Goal: Task Accomplishment & Management: Complete application form

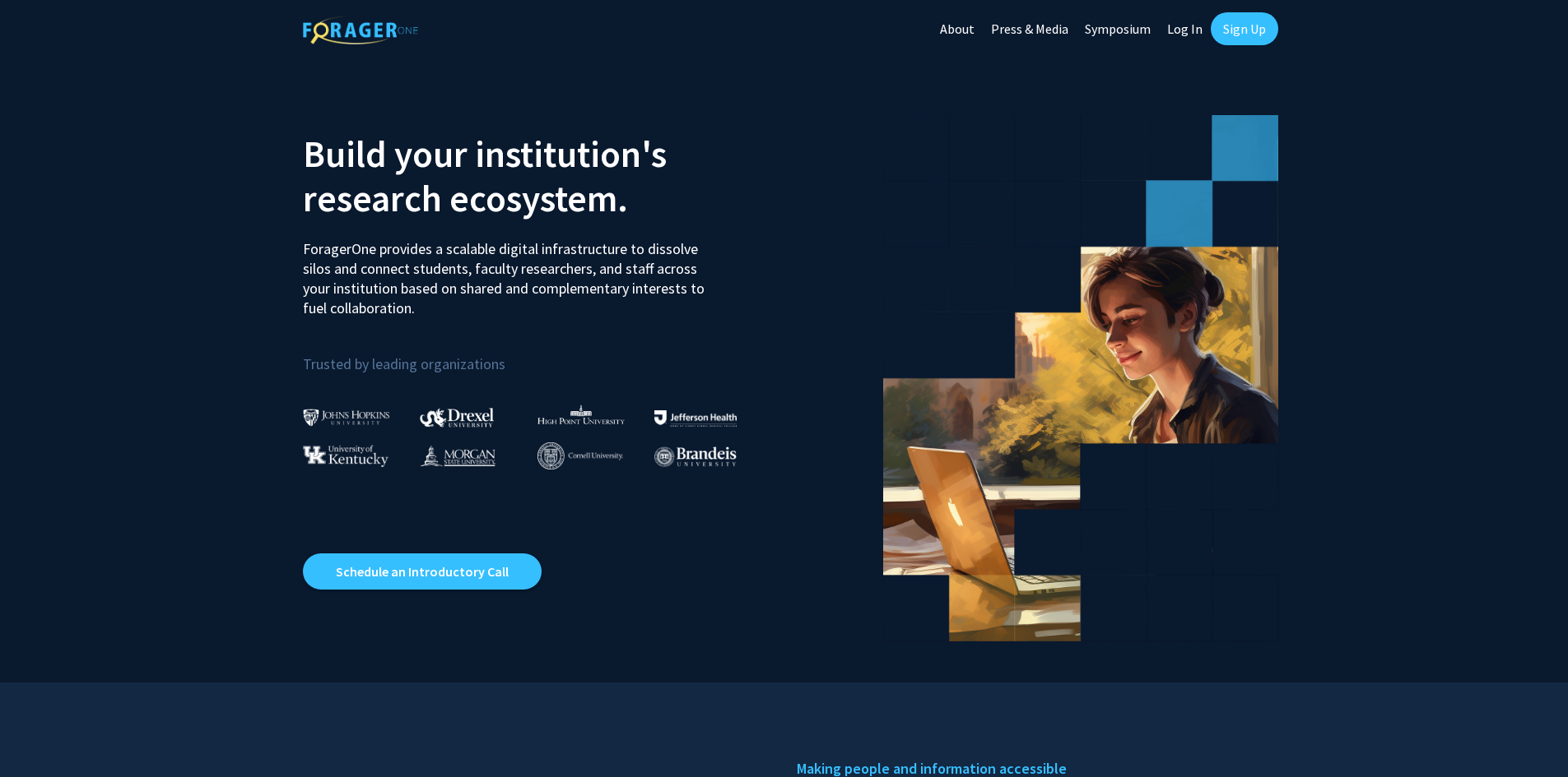
click at [1226, 30] on link "Sign Up" at bounding box center [1244, 28] width 68 height 33
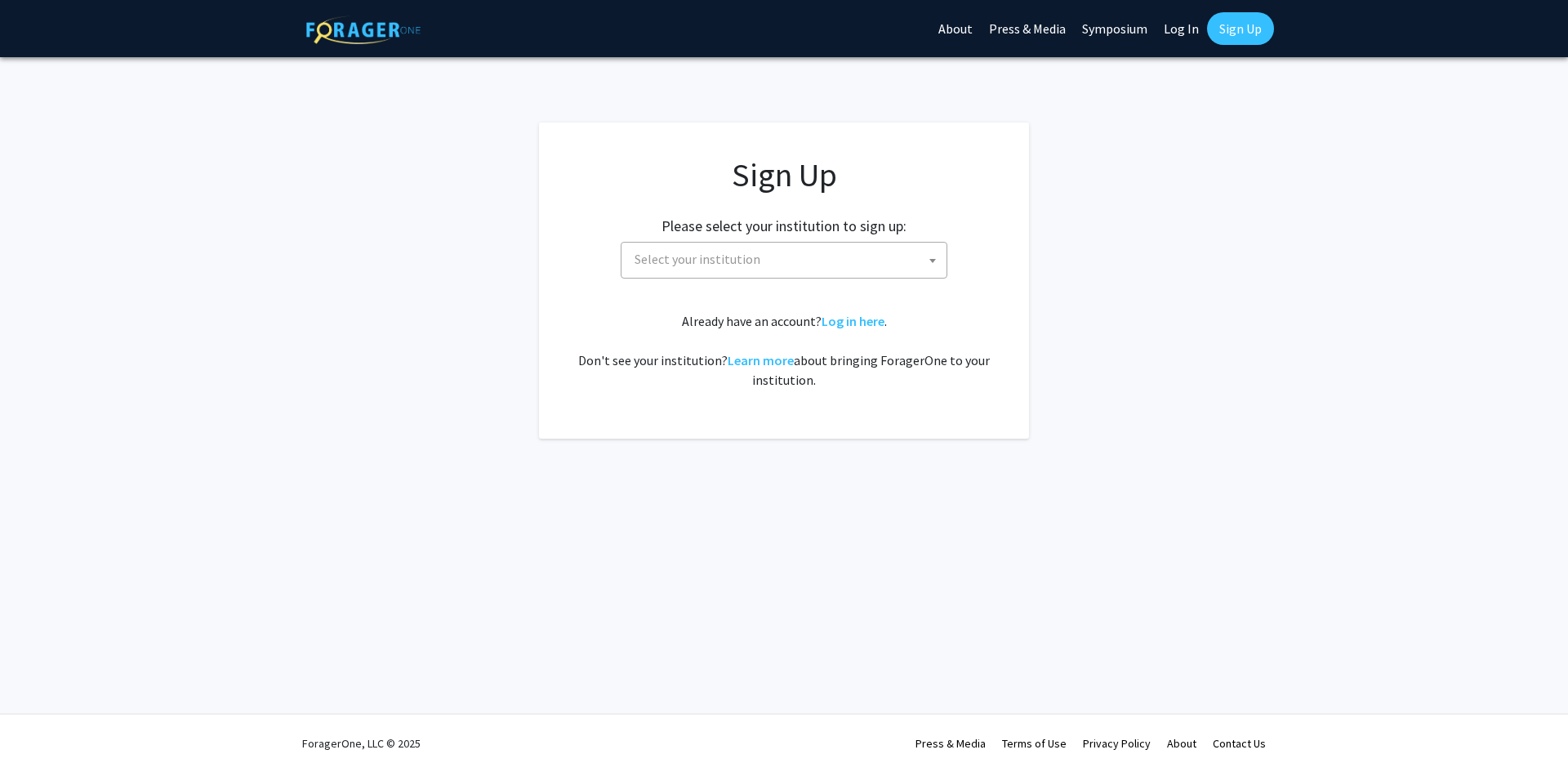
click at [660, 259] on span "Select your institution" at bounding box center [698, 259] width 126 height 17
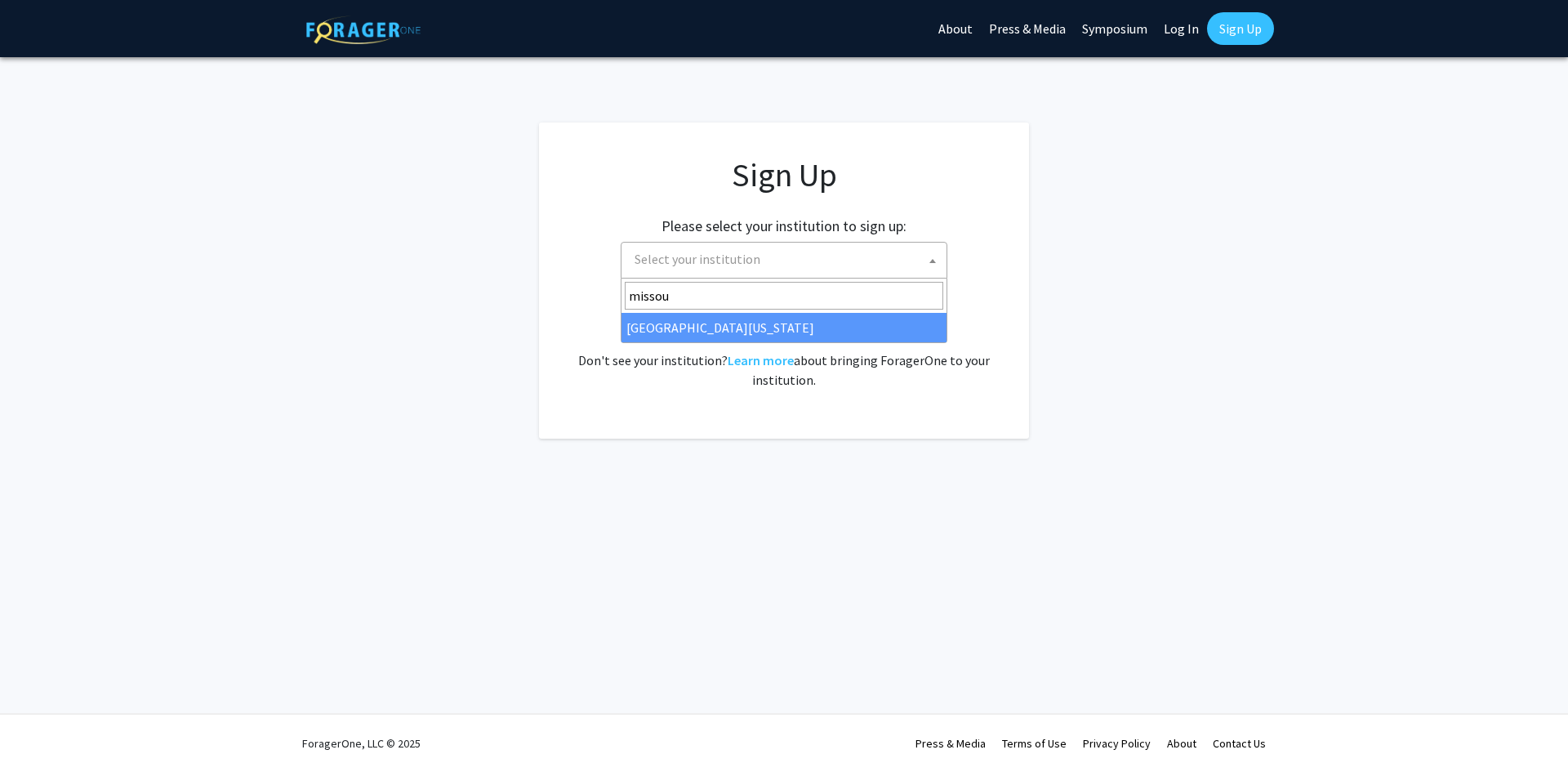
type input "missou"
select select "33"
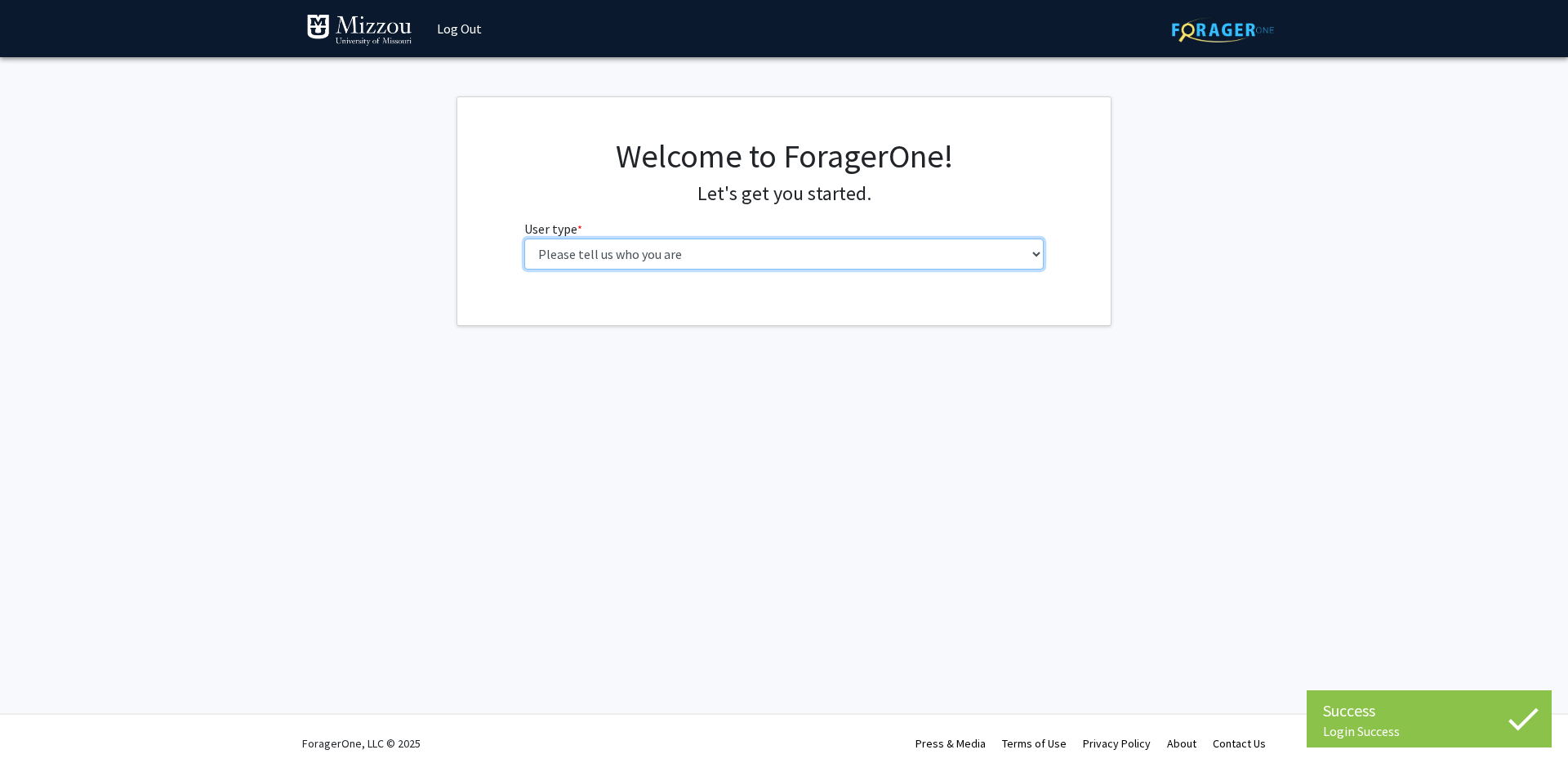
click at [1027, 247] on select "Please tell us who you are Undergraduate Student Master's Student Doctoral Cand…" at bounding box center [784, 254] width 521 height 31
select select "1: undergrad"
click at [524, 238] on select "Please tell us who you are Undergraduate Student Master's Student Doctoral Cand…" at bounding box center [784, 254] width 521 height 31
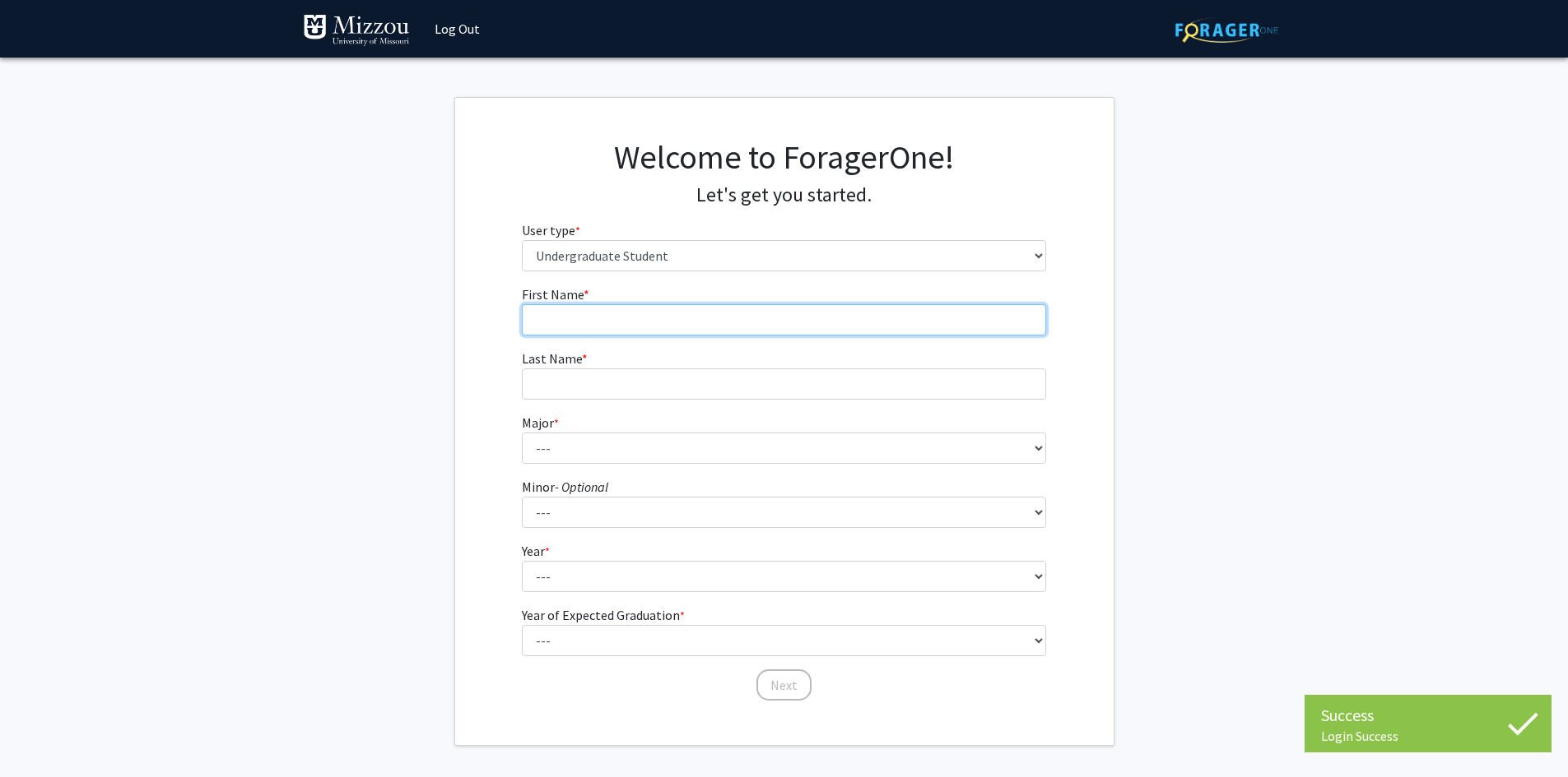
click at [864, 313] on input "First Name * required" at bounding box center [784, 320] width 525 height 32
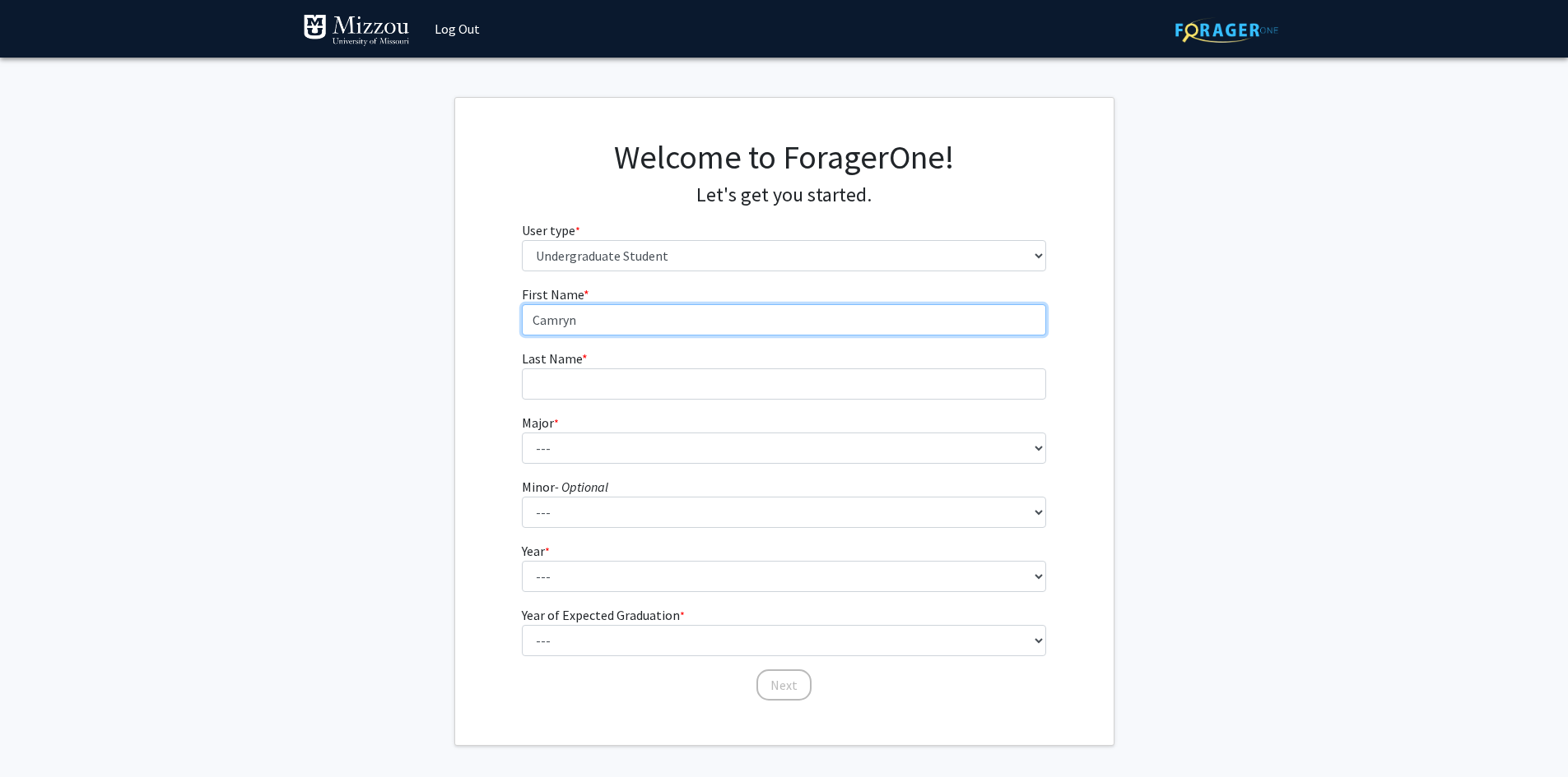
type input "Camryn"
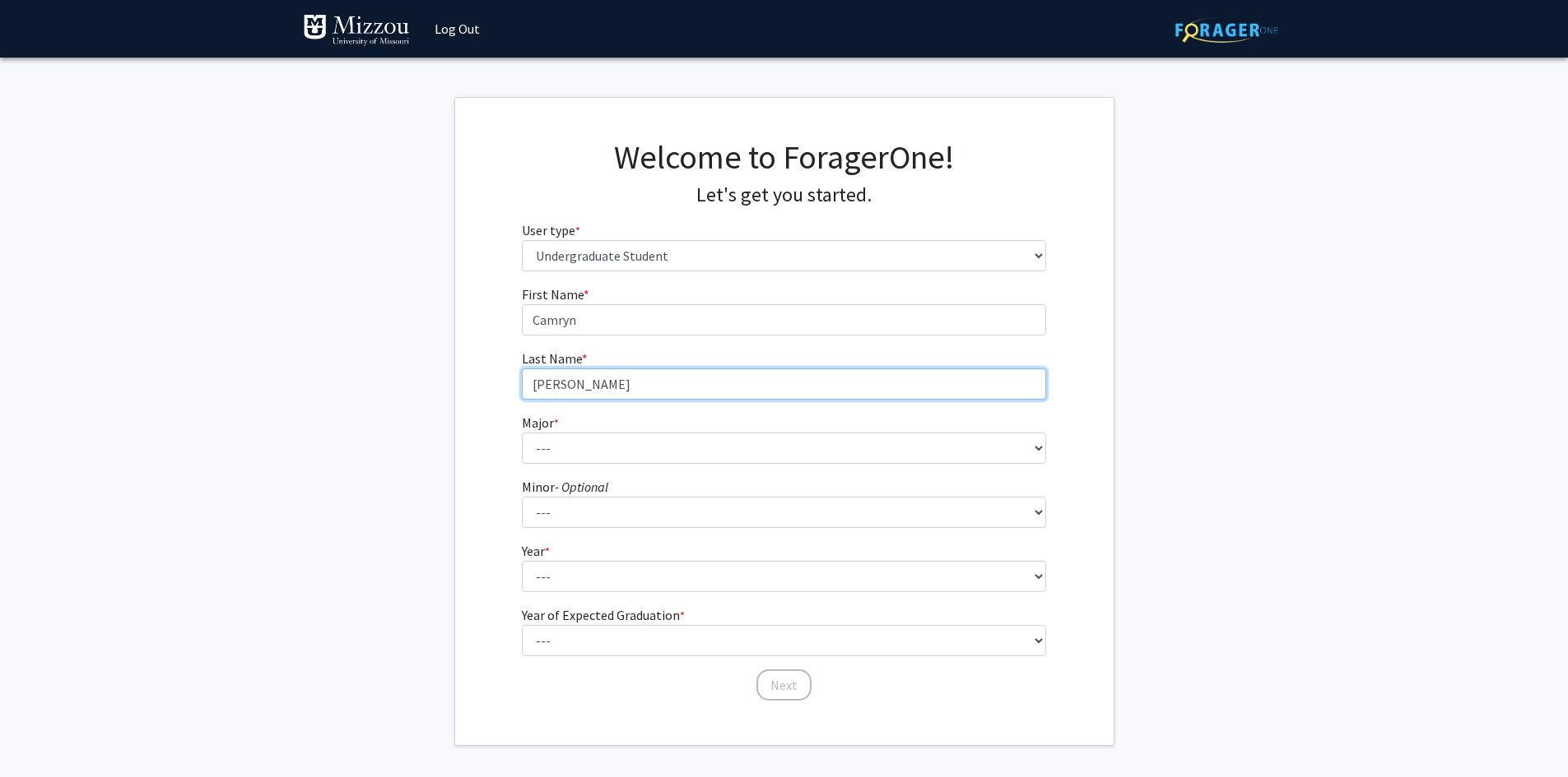
type input "Petersmeyer"
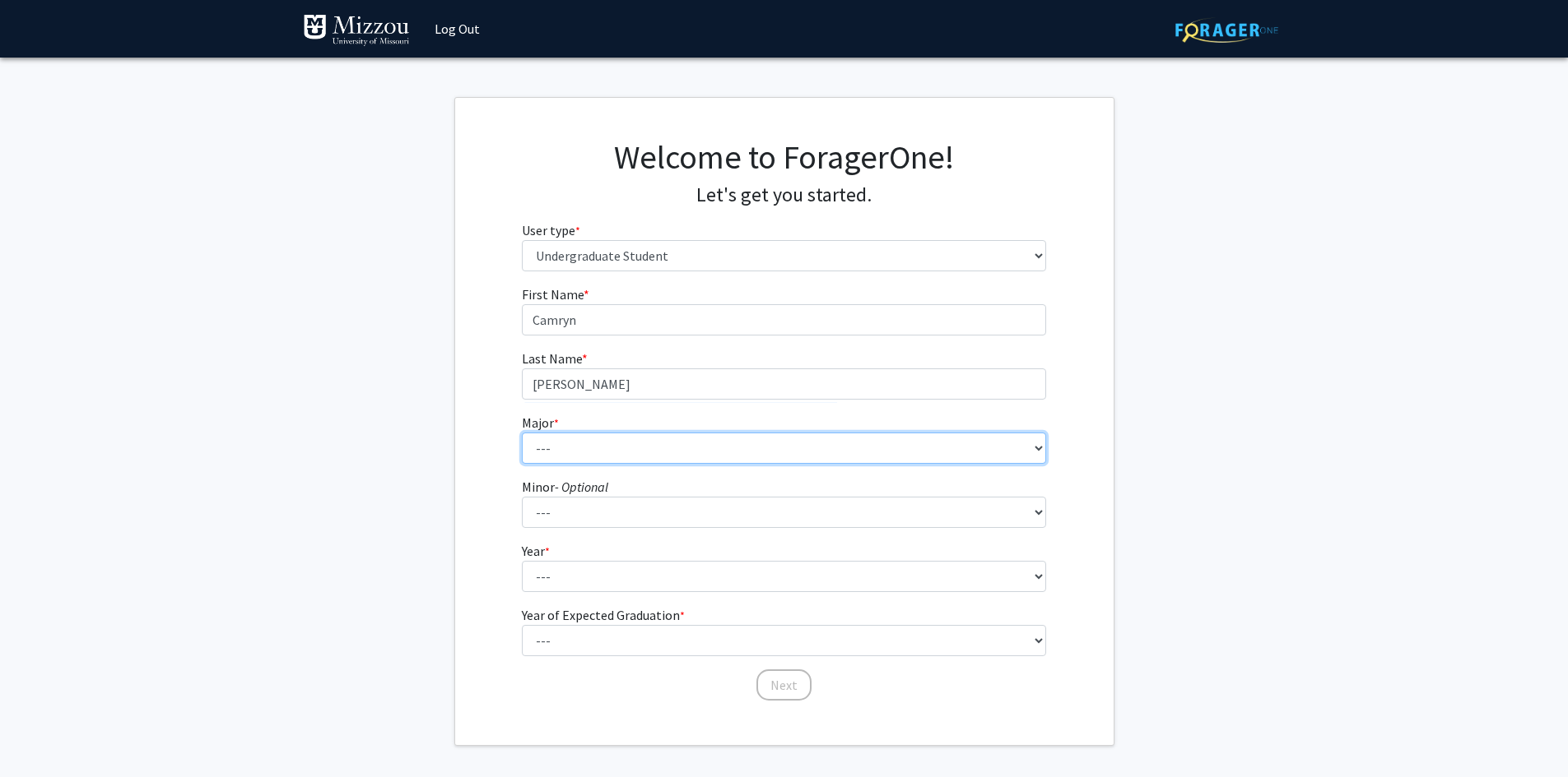
click at [624, 449] on select "--- Agribusiness Management Agricultural Education Agricultural Education: Comm…" at bounding box center [784, 449] width 525 height 32
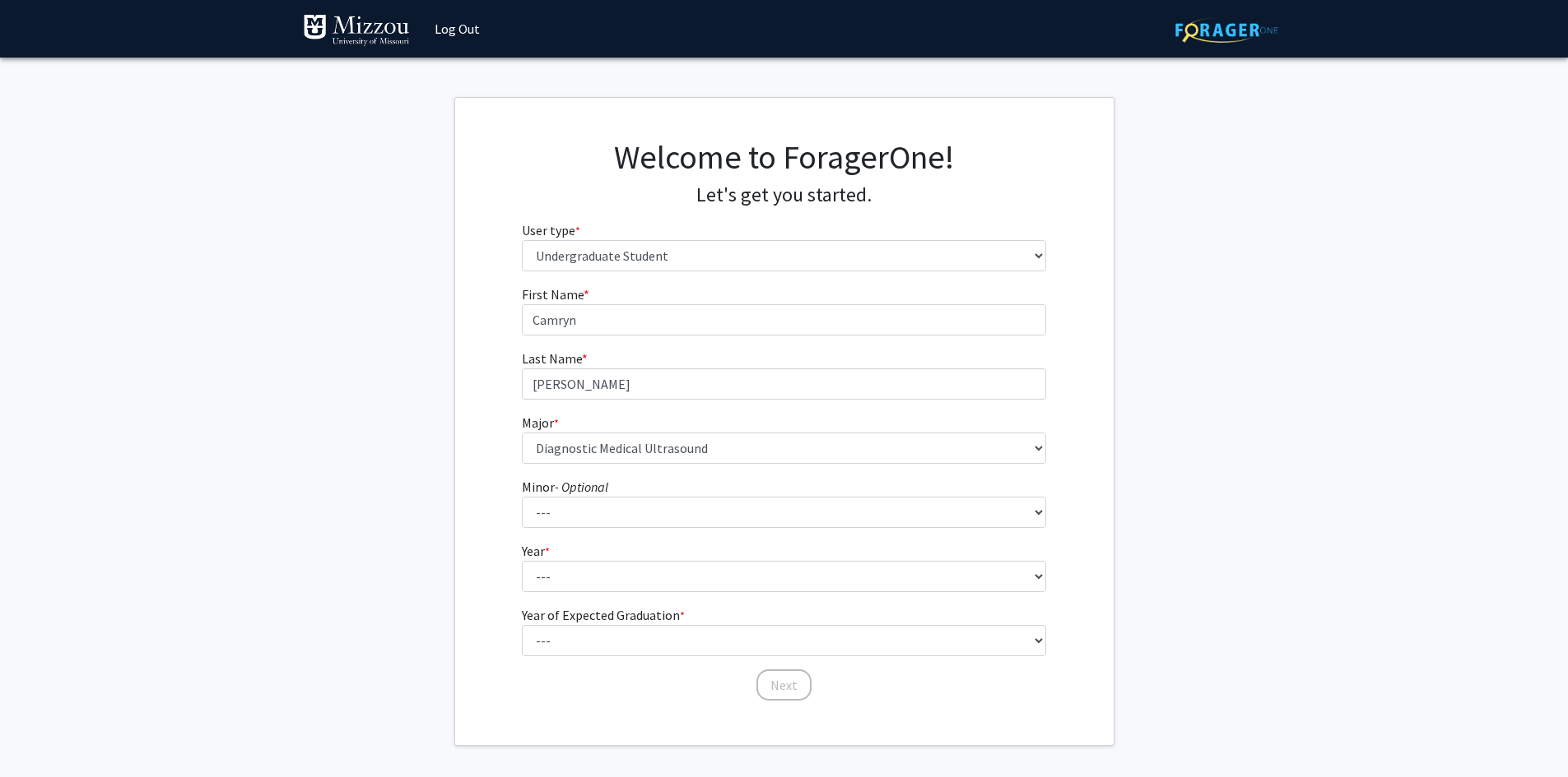
click at [398, 562] on fg-get-started "Welcome to ForagerOne! Let's get you started. User type * required Please tell …" at bounding box center [784, 421] width 1568 height 649
click at [651, 446] on select "--- Agribusiness Management Agricultural Education Agricultural Education: Comm…" at bounding box center [784, 449] width 525 height 32
select select "114: 2606"
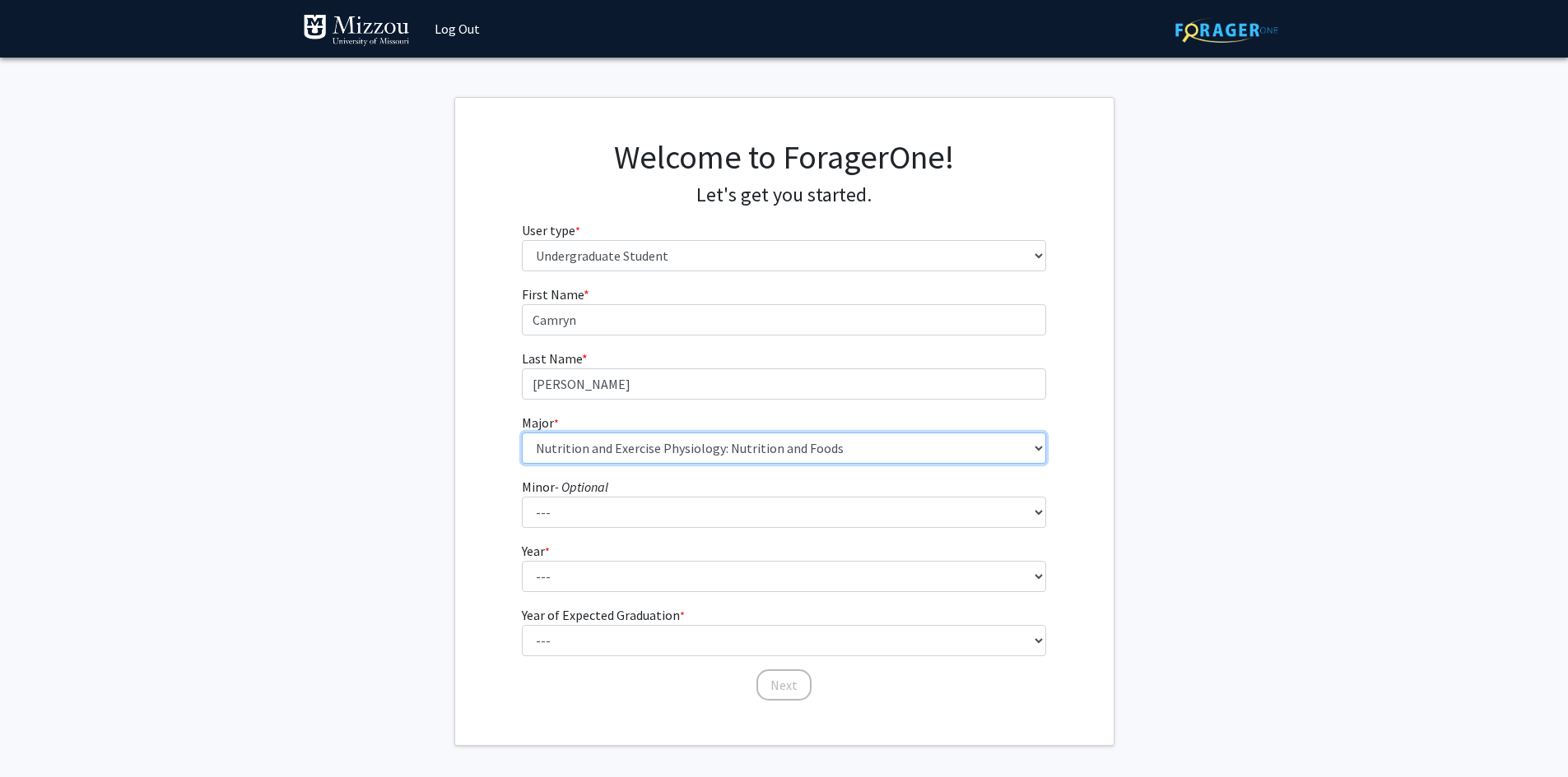
click at [522, 433] on select "--- Agribusiness Management Agricultural Education Agricultural Education: Comm…" at bounding box center [784, 449] width 525 height 32
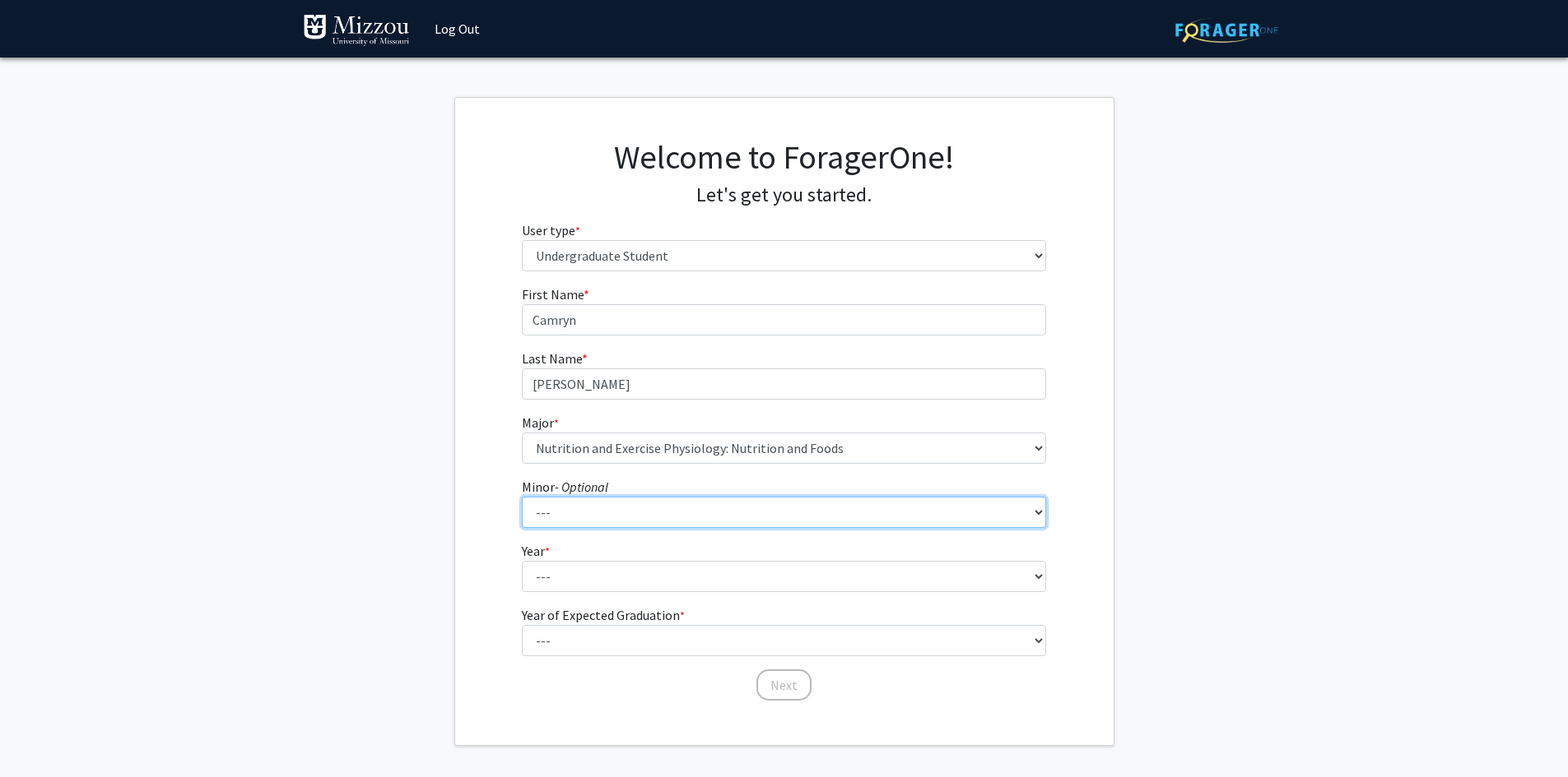
click at [613, 509] on select "--- Accountancy Aerospace Engineering Aerospace Studies Agribusiness Management…" at bounding box center [784, 513] width 525 height 32
click at [472, 495] on div "First Name * required Camryn Last Name * required Petersmeyer Major * required …" at bounding box center [784, 494] width 658 height 418
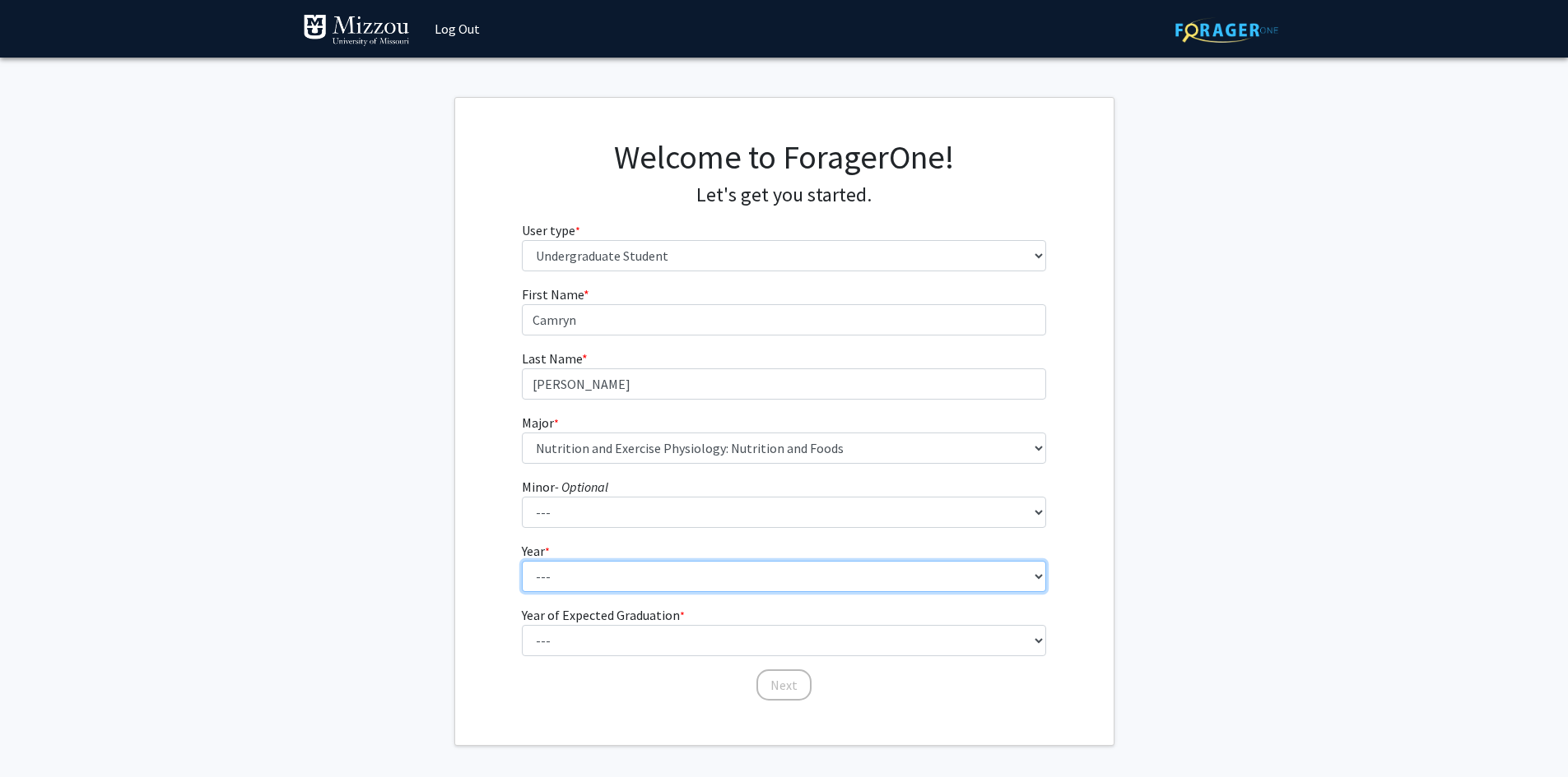
click at [809, 573] on select "--- First-year Sophomore Junior Senior Postbaccalaureate Certificate" at bounding box center [784, 577] width 525 height 32
select select "2: sophomore"
click at [522, 561] on select "--- First-year Sophomore Junior Senior Postbaccalaureate Certificate" at bounding box center [784, 577] width 525 height 32
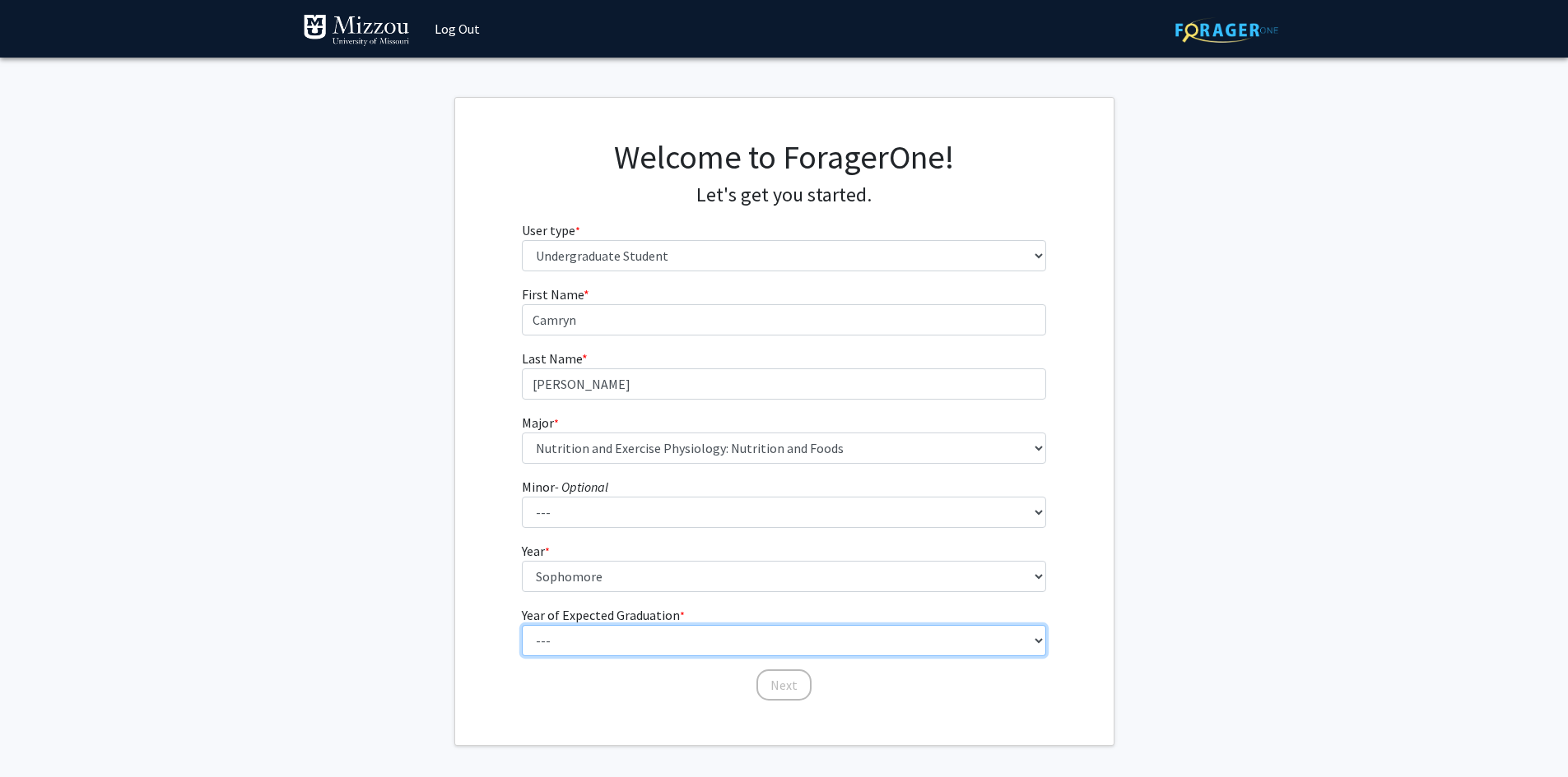
click at [646, 634] on select "--- 2025 2026 2027 2028 2029 2030 2031 2032 2033 2034" at bounding box center [784, 641] width 525 height 32
select select "4: 2028"
click at [522, 626] on select "--- 2025 2026 2027 2028 2029 2030 2031 2032 2033 2034" at bounding box center [784, 641] width 525 height 32
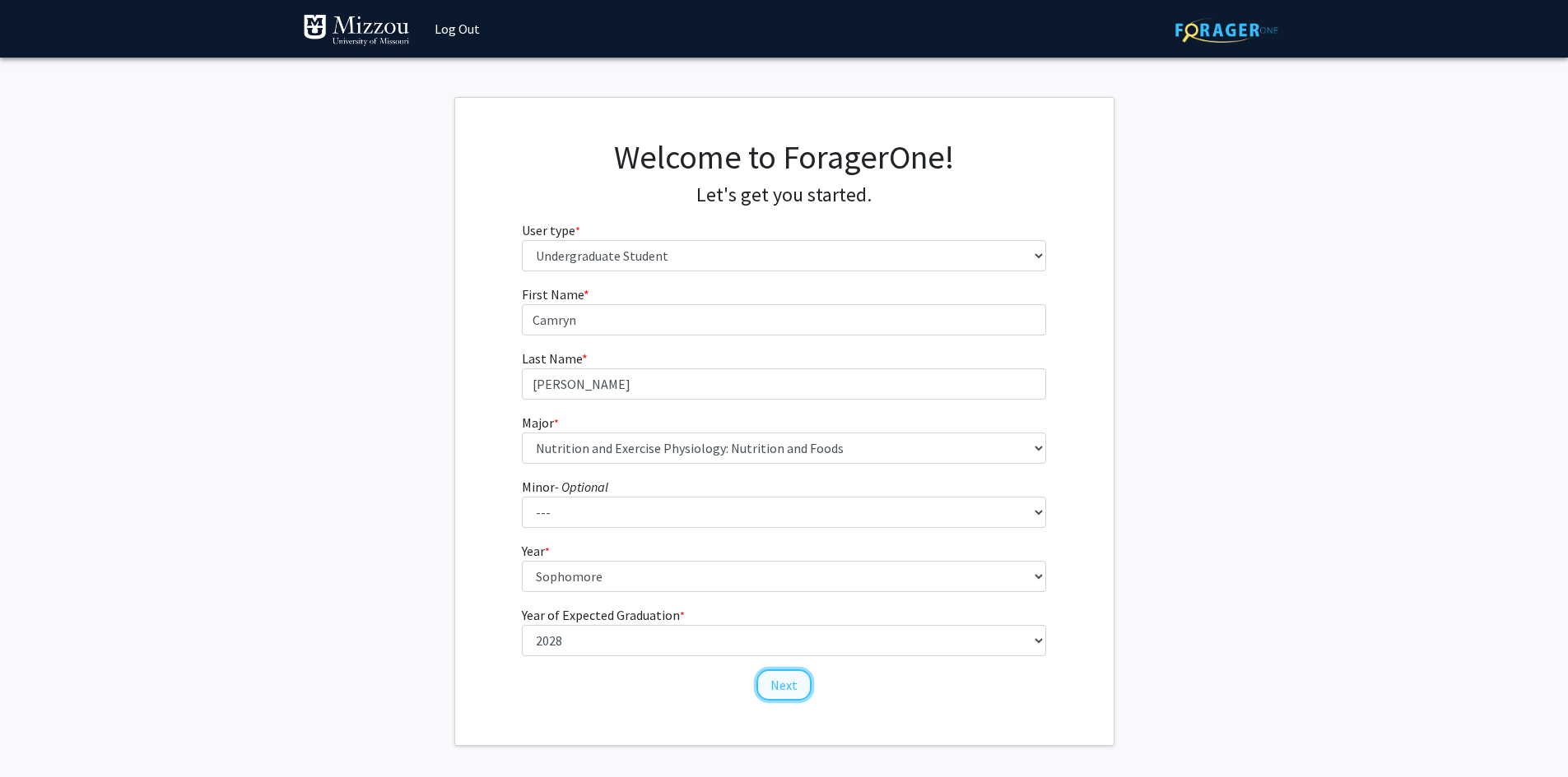
click at [765, 688] on button "Next" at bounding box center [783, 685] width 55 height 32
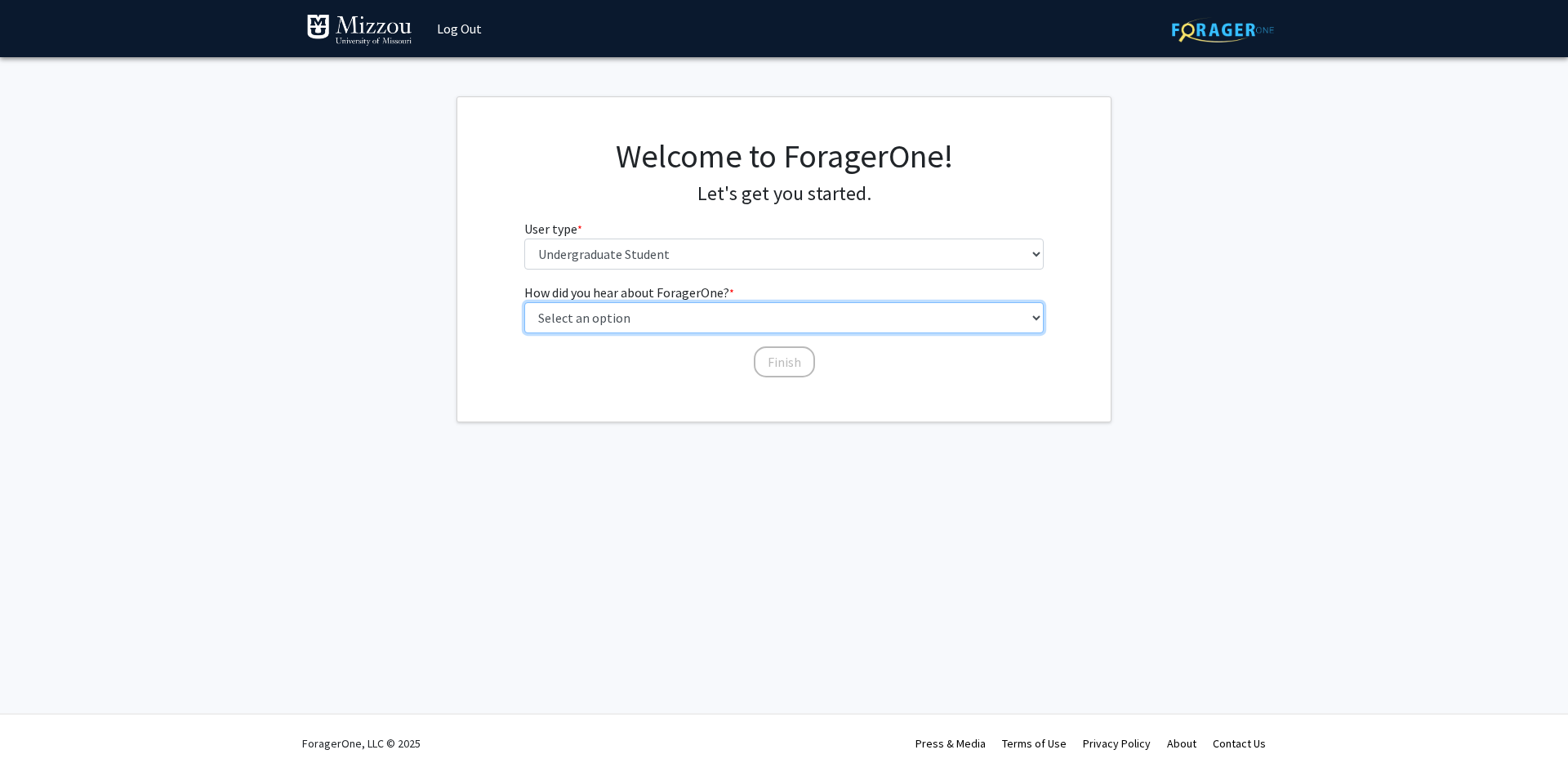
drag, startPoint x: 1023, startPoint y: 322, endPoint x: 1013, endPoint y: 324, distance: 10.2
click at [1023, 322] on select "Select an option Peer/student recommendation Faculty/staff recommendation Unive…" at bounding box center [784, 318] width 521 height 31
select select "2: faculty_recommendation"
click at [524, 302] on select "Select an option Peer/student recommendation Faculty/staff recommendation Unive…" at bounding box center [784, 318] width 521 height 31
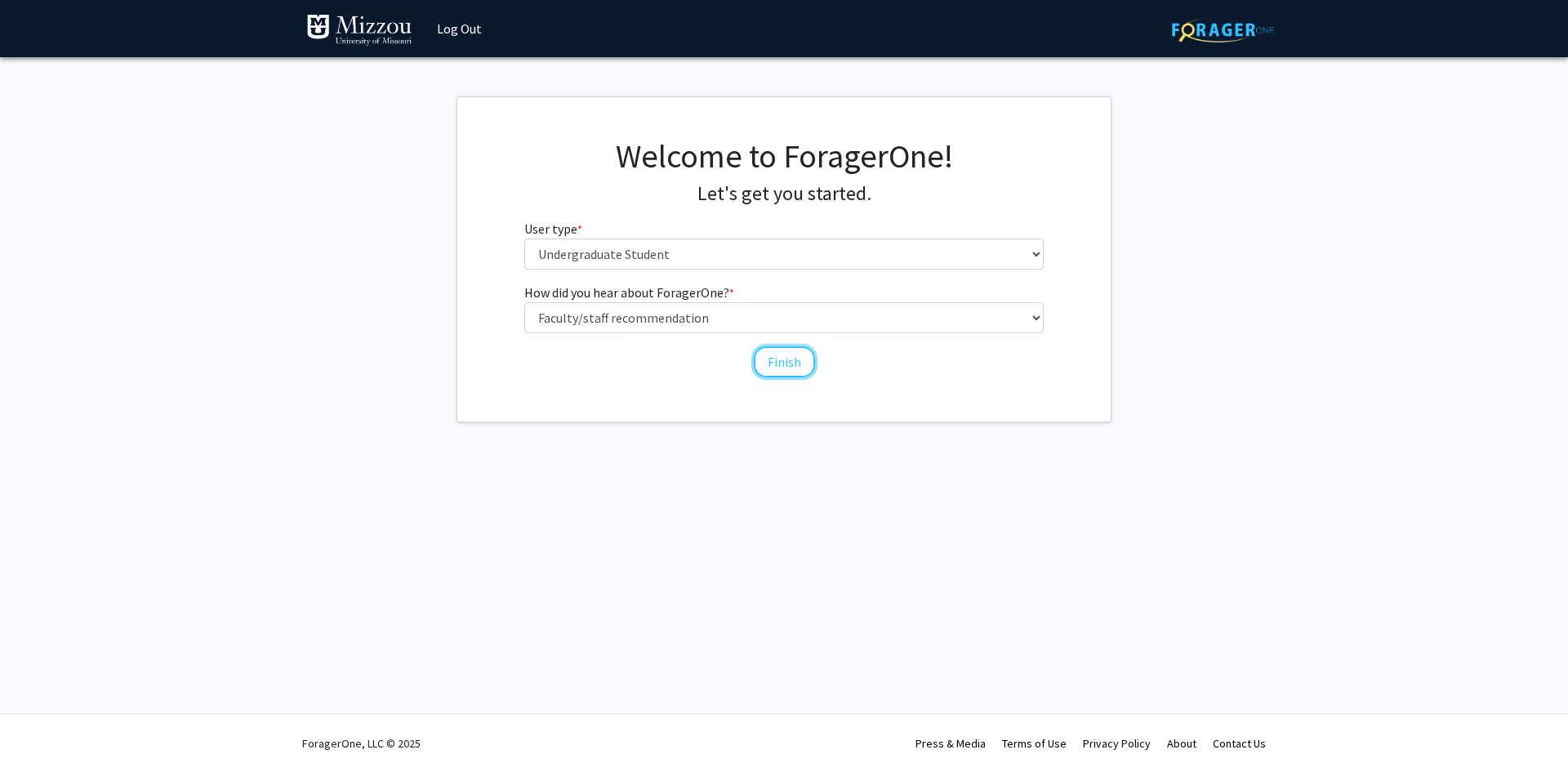
drag, startPoint x: 766, startPoint y: 362, endPoint x: 530, endPoint y: 547, distance: 299.9
click at [758, 416] on div "Welcome to ForagerOne! Let's get you started. User type * required Please tell …" at bounding box center [784, 259] width 653 height 324
click at [806, 365] on button "Finish" at bounding box center [784, 362] width 61 height 31
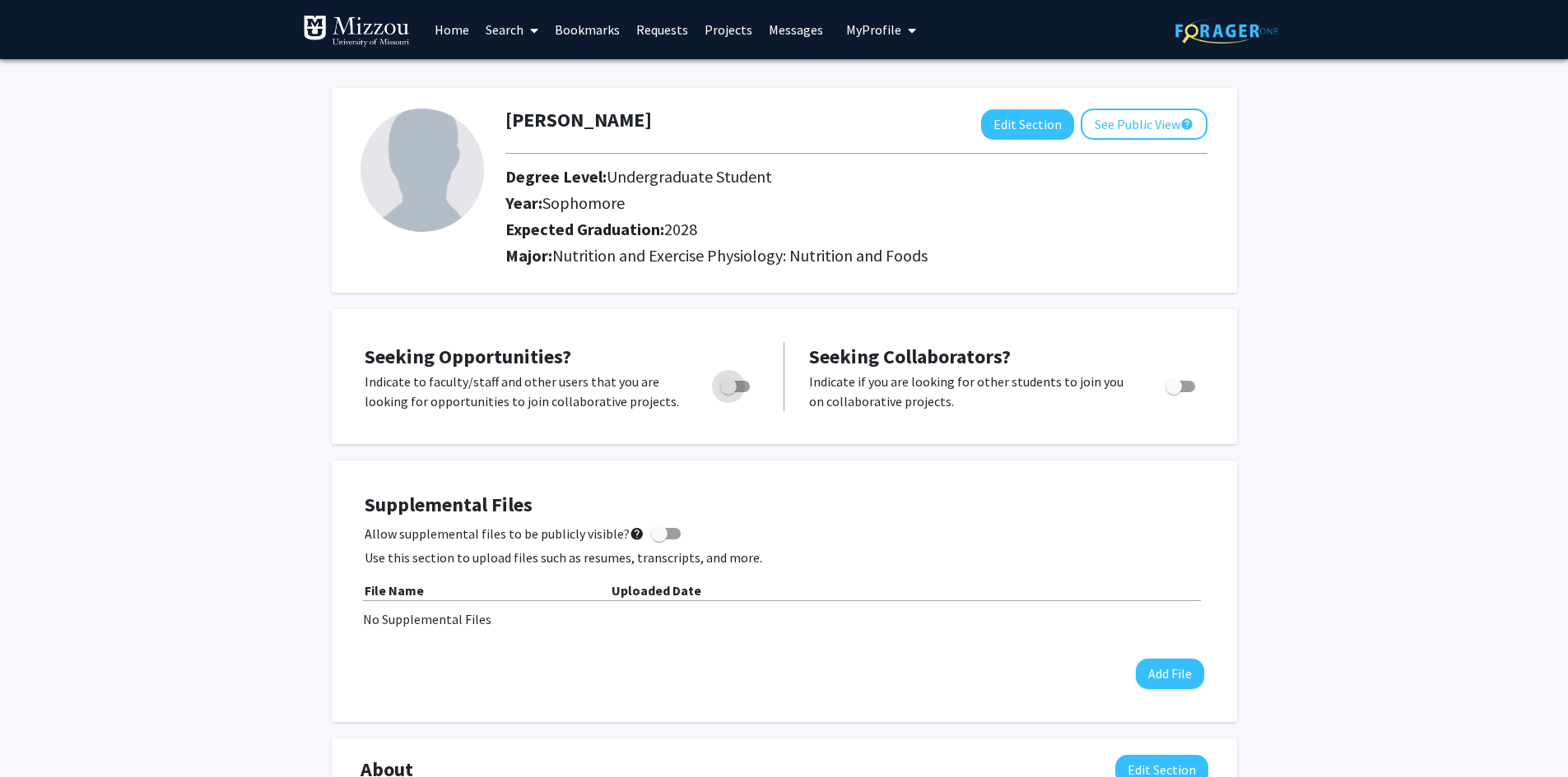
click at [745, 387] on span "Toggle" at bounding box center [735, 387] width 30 height 11
click at [728, 392] on input "Are you actively seeking opportunities?" at bounding box center [727, 392] width 1 height 1
checkbox input "true"
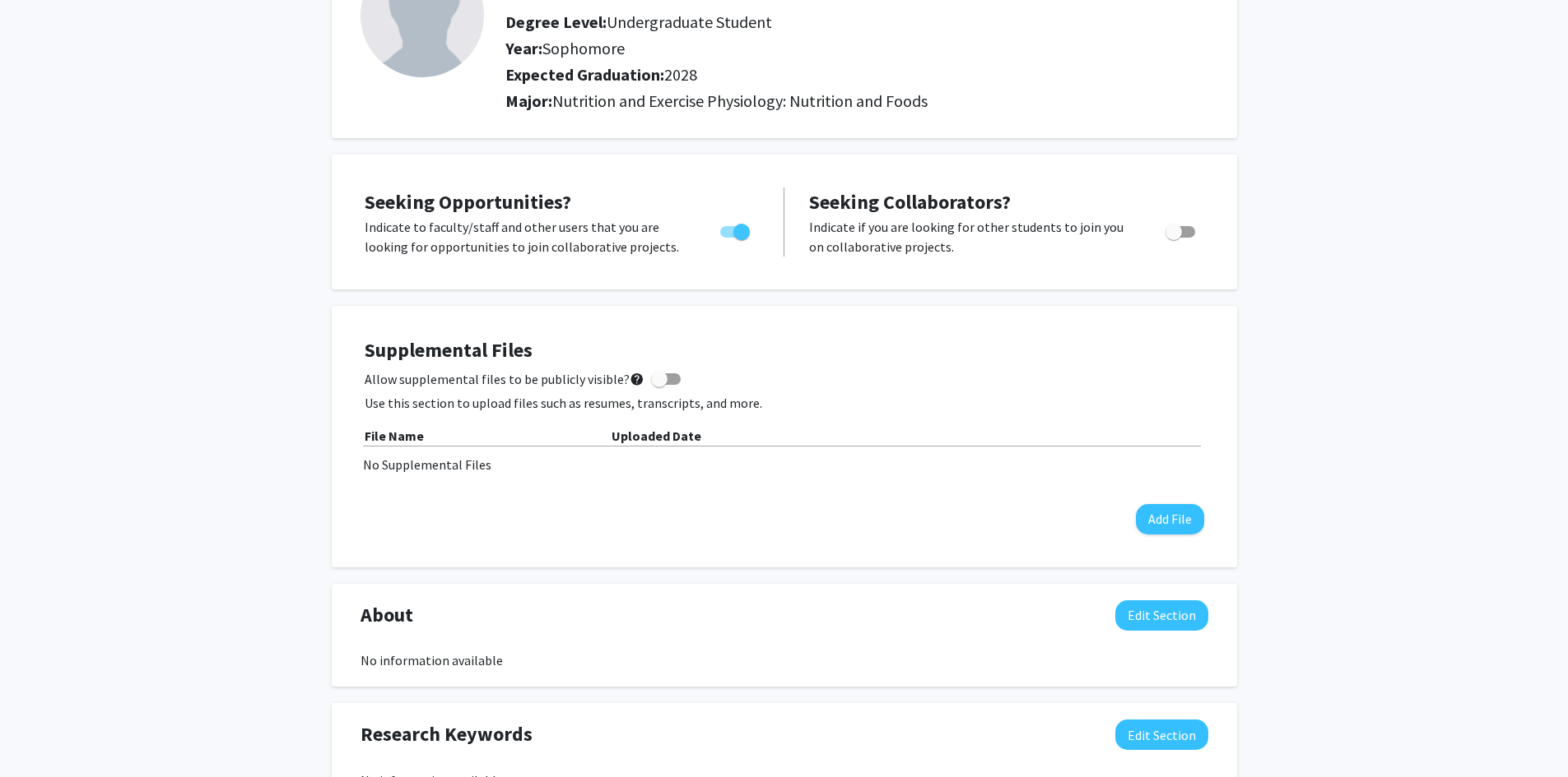
scroll to position [165, 0]
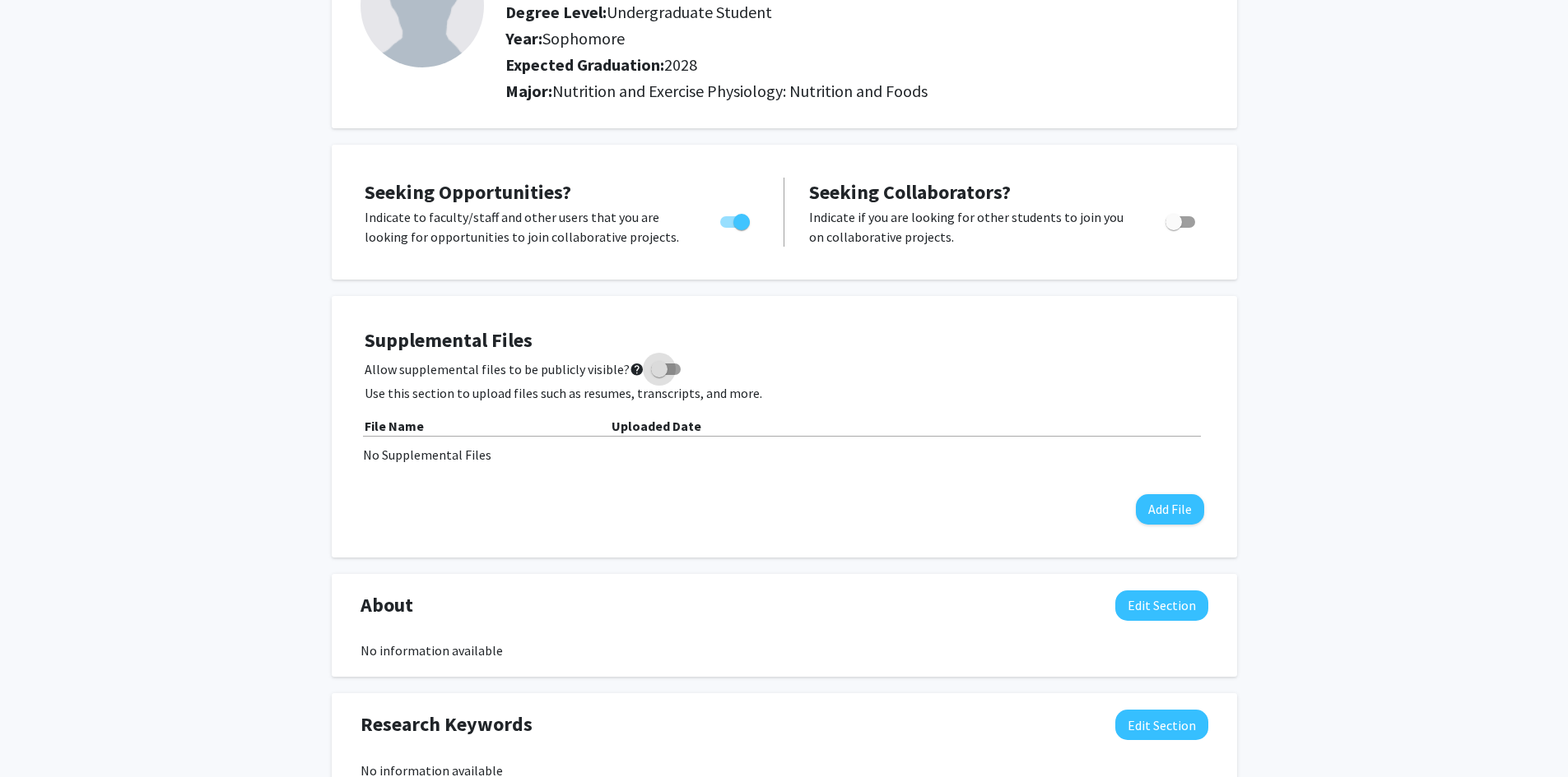
click at [658, 363] on span at bounding box center [659, 370] width 17 height 17
click at [658, 375] on input "Allow supplemental files to be publicly visible? help" at bounding box center [658, 375] width 1 height 1
checkbox input "true"
